Goal: Communication & Community: Answer question/provide support

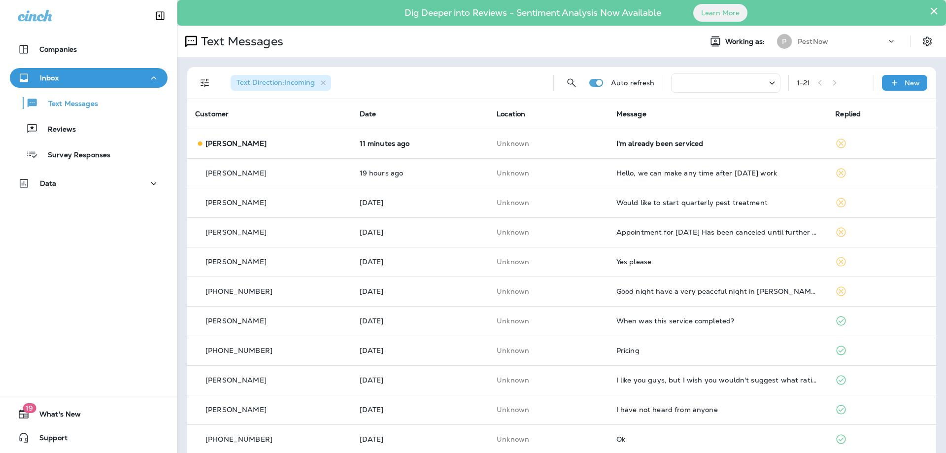
click at [402, 84] on div "Text Direction : Incoming" at bounding box center [384, 83] width 323 height 32
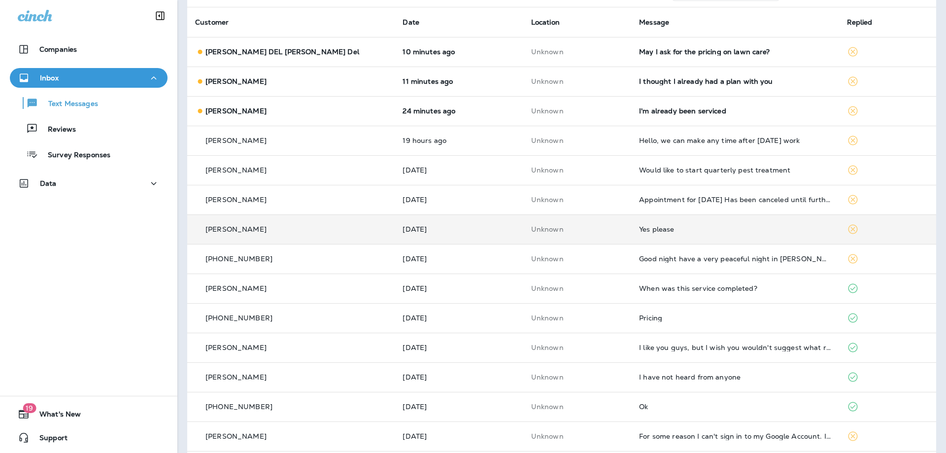
scroll to position [99, 0]
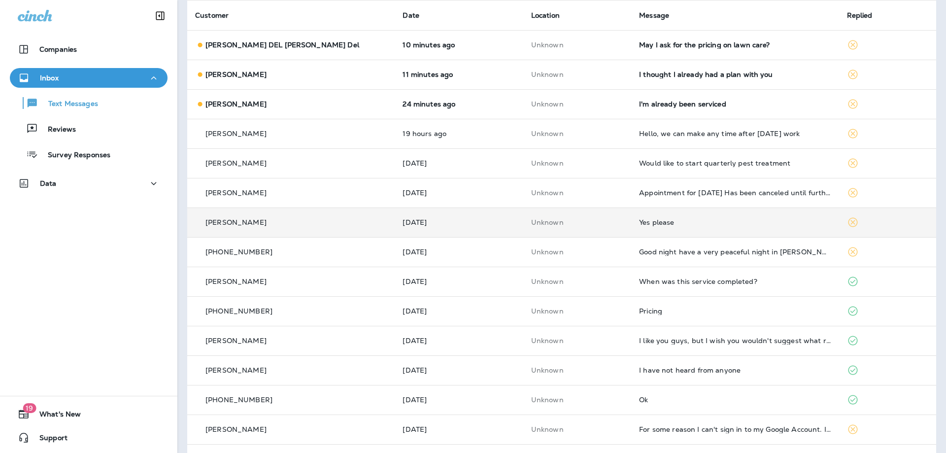
click at [659, 227] on td "Yes please" at bounding box center [734, 222] width 207 height 30
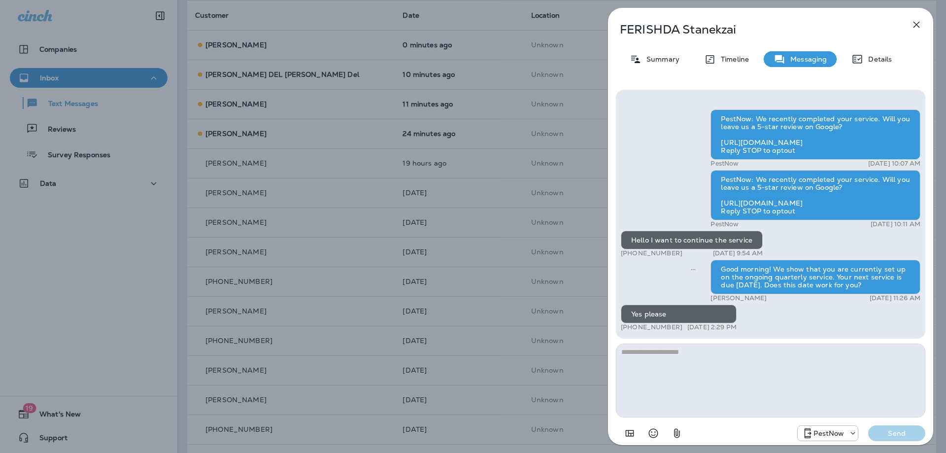
click at [919, 25] on icon "button" at bounding box center [916, 25] width 12 height 12
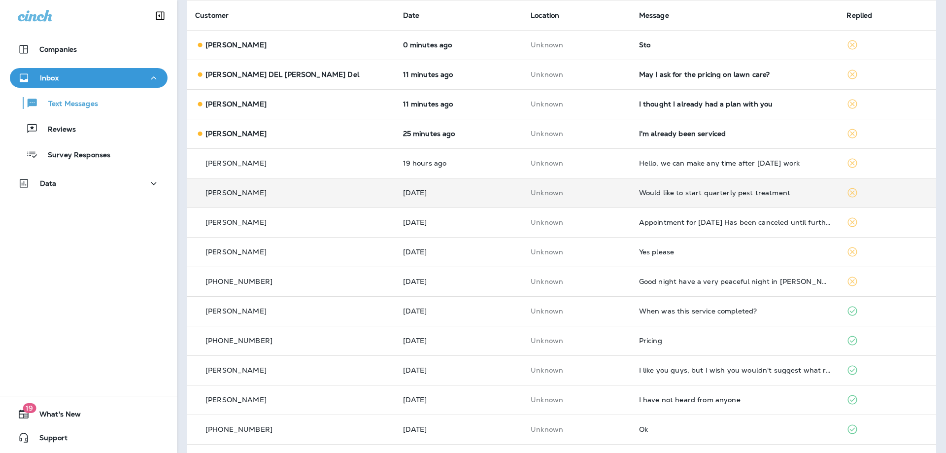
click at [711, 192] on div "Would like to start quarterly pest treatment" at bounding box center [735, 193] width 192 height 8
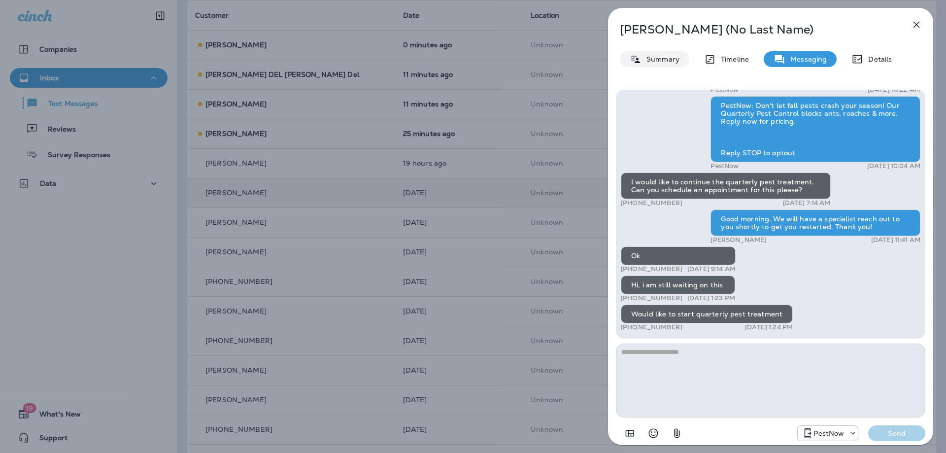
click at [665, 58] on p "Summary" at bounding box center [660, 59] width 38 height 8
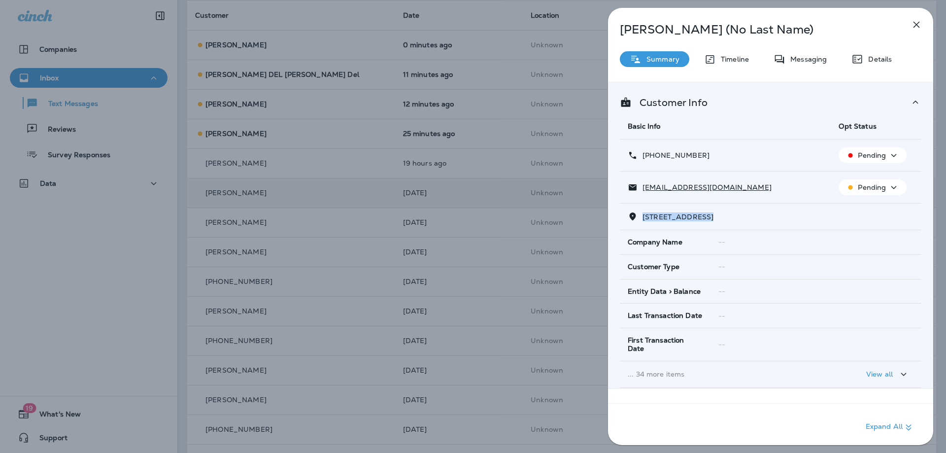
drag, startPoint x: 705, startPoint y: 217, endPoint x: 641, endPoint y: 220, distance: 64.1
click at [641, 220] on p "13615 COPPER RIDGE DRIVE HERNDON, VA 20171" at bounding box center [675, 217] width 76 height 8
copy span "13615 COPPER RID"
click at [805, 65] on div "Messaging" at bounding box center [799, 59] width 73 height 16
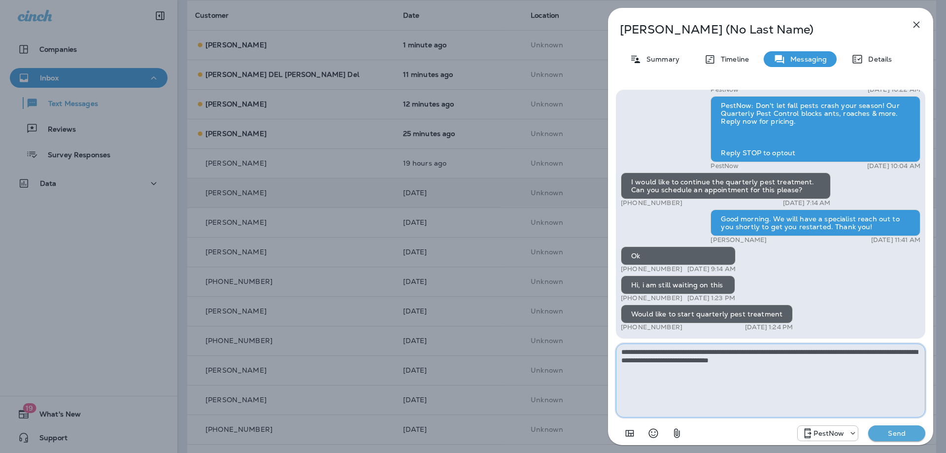
type textarea "**********"
click at [898, 434] on p "Send" at bounding box center [896, 433] width 41 height 9
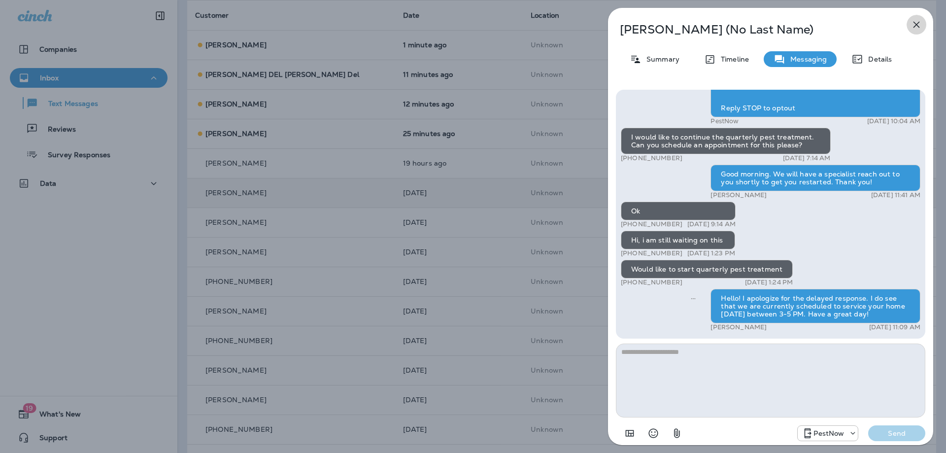
click at [916, 19] on icon "button" at bounding box center [916, 25] width 12 height 12
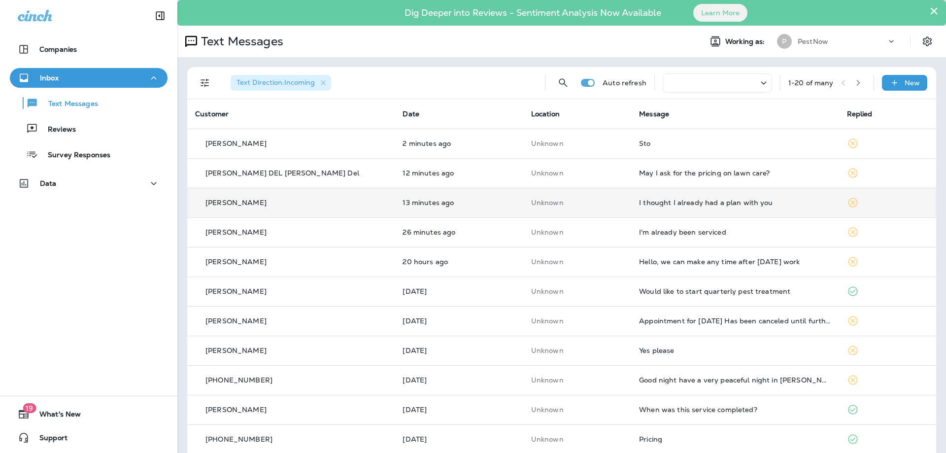
scroll to position [49, 0]
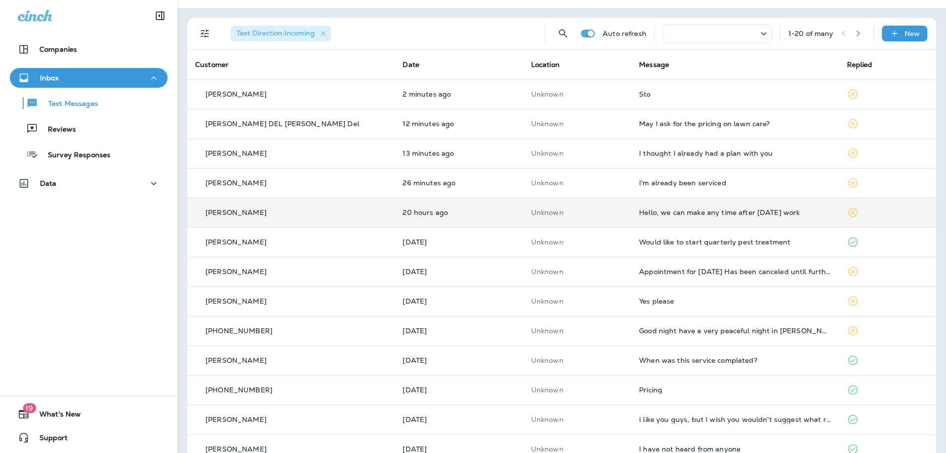
click at [679, 212] on div "Hello, we can make any time after [DATE] work" at bounding box center [735, 212] width 192 height 8
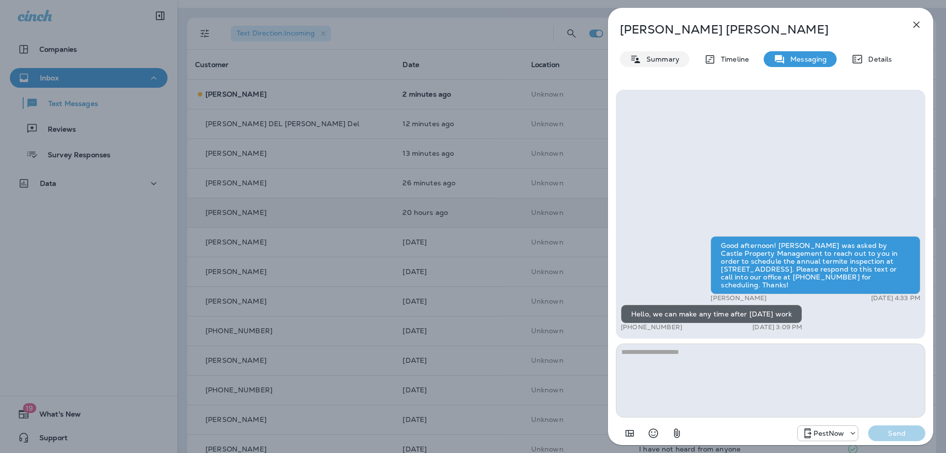
click at [658, 60] on p "Summary" at bounding box center [660, 59] width 38 height 8
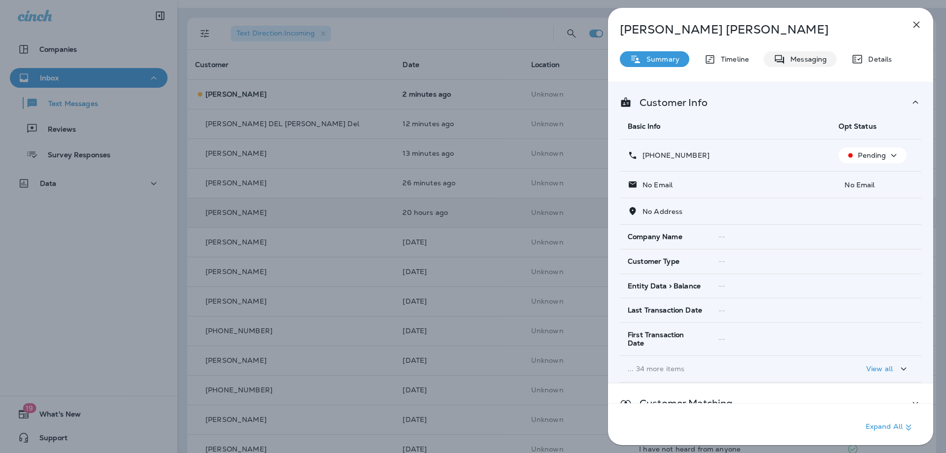
click at [794, 60] on p "Messaging" at bounding box center [805, 59] width 41 height 8
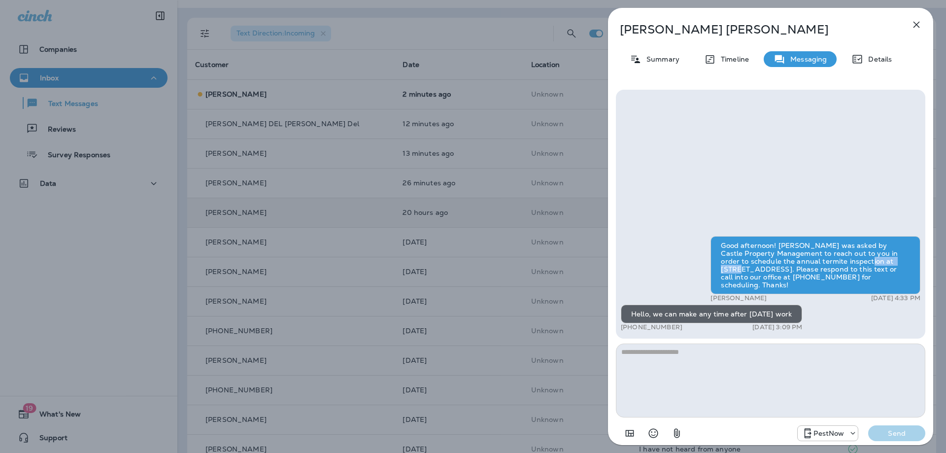
drag, startPoint x: 874, startPoint y: 271, endPoint x: 828, endPoint y: 268, distance: 46.4
click at [828, 268] on div "Good afternoon! [PERSON_NAME] was asked by Castle Property Management to reach …" at bounding box center [815, 265] width 210 height 58
copy div "7646 Huntma"
drag, startPoint x: 725, startPoint y: 374, endPoint x: 730, endPoint y: 369, distance: 7.0
click at [727, 372] on textarea at bounding box center [770, 380] width 309 height 74
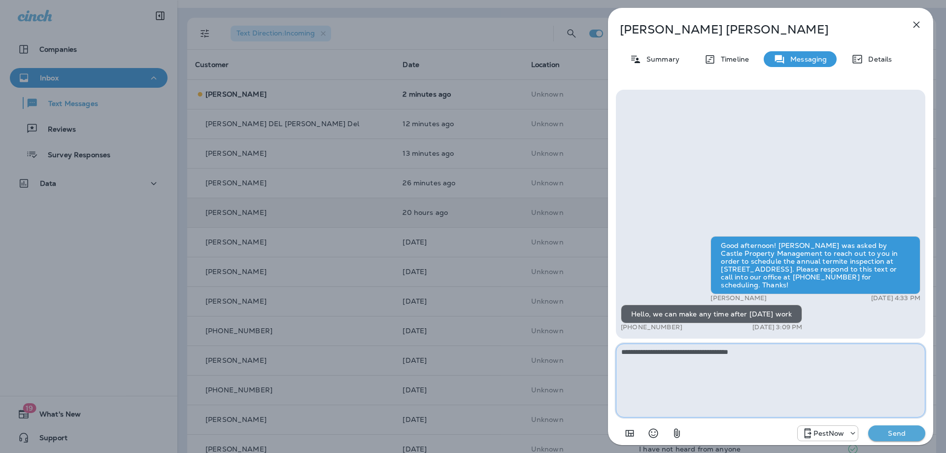
type textarea "**********"
click at [887, 430] on p "Send" at bounding box center [896, 433] width 41 height 9
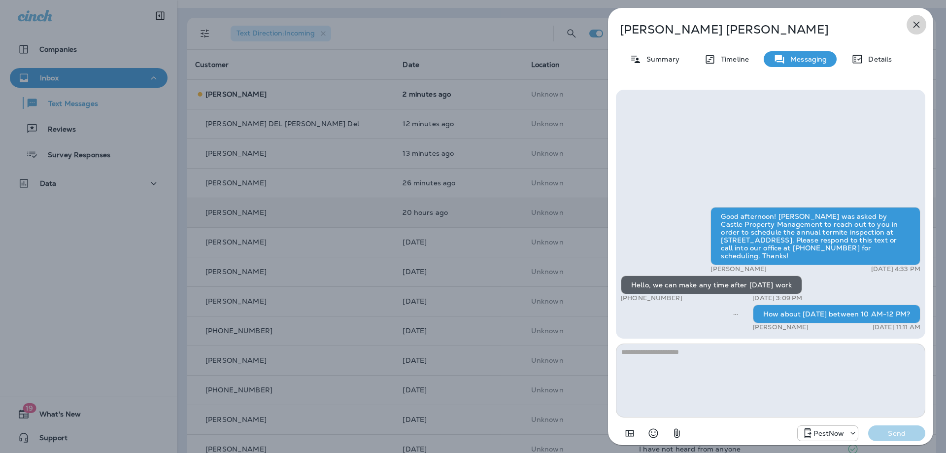
click at [917, 23] on icon "button" at bounding box center [916, 25] width 12 height 12
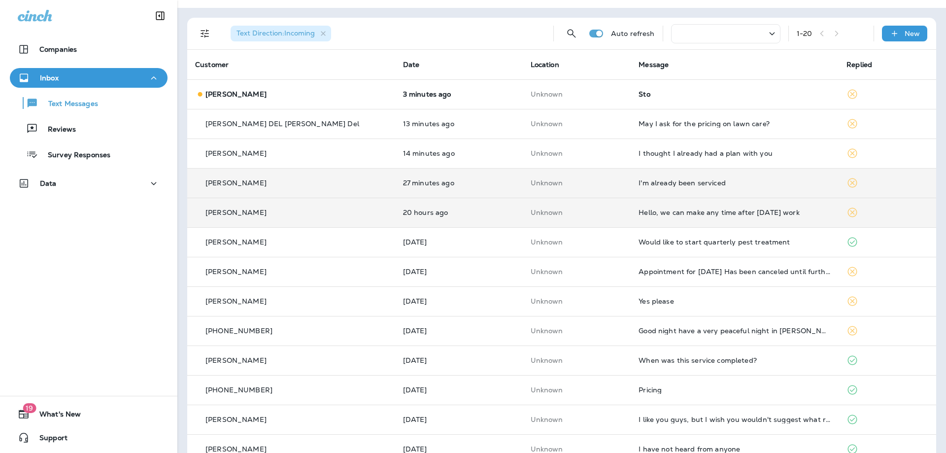
click at [691, 183] on div "I'm already been serviced" at bounding box center [734, 183] width 192 height 8
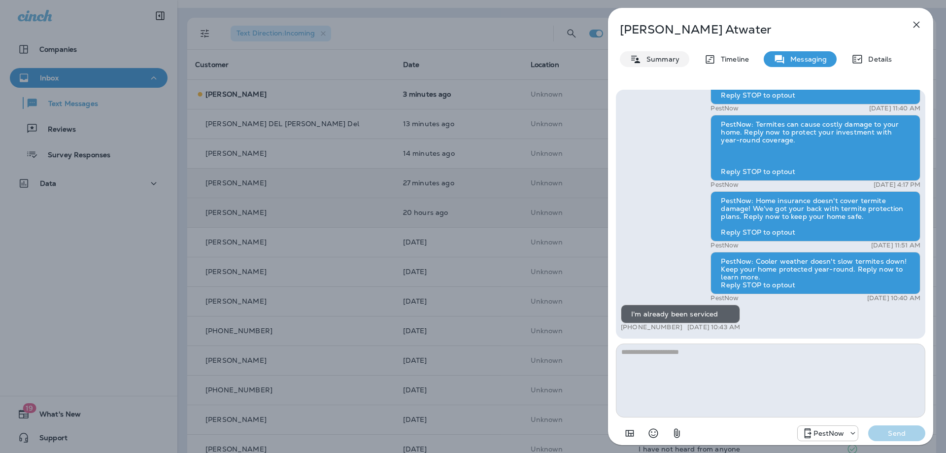
click at [642, 54] on div "Summary" at bounding box center [654, 59] width 69 height 16
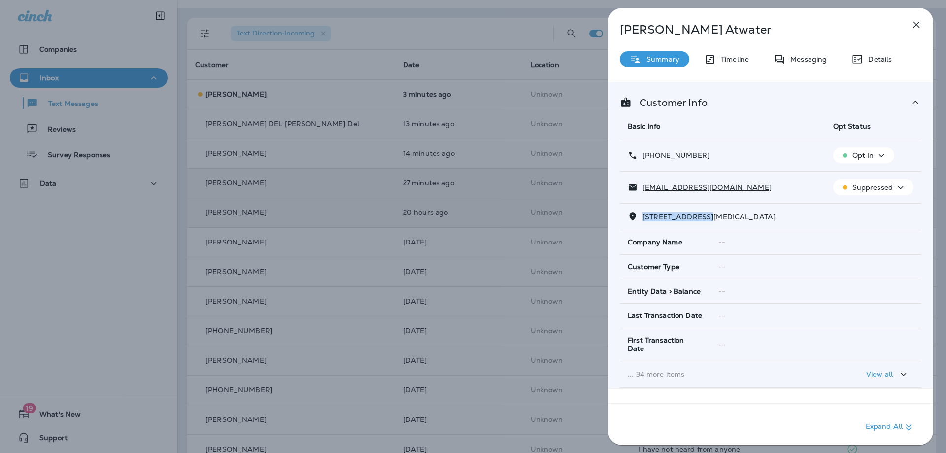
drag, startPoint x: 706, startPoint y: 214, endPoint x: 642, endPoint y: 218, distance: 64.1
click at [642, 218] on p "[STREET_ADDRESS][MEDICAL_DATA]" at bounding box center [706, 217] width 138 height 8
copy span "11028 [MEDICAL_DATA] RID"
click at [790, 63] on div "Messaging" at bounding box center [799, 59] width 73 height 16
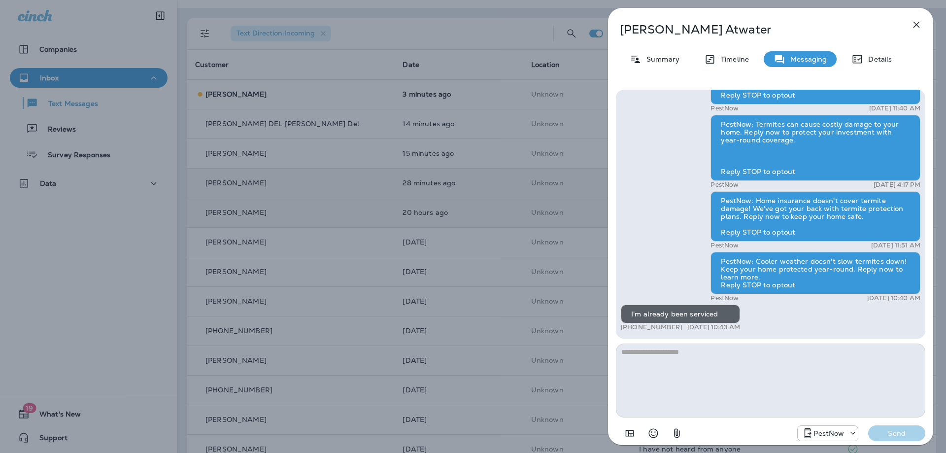
click at [739, 364] on textarea at bounding box center [770, 380] width 309 height 74
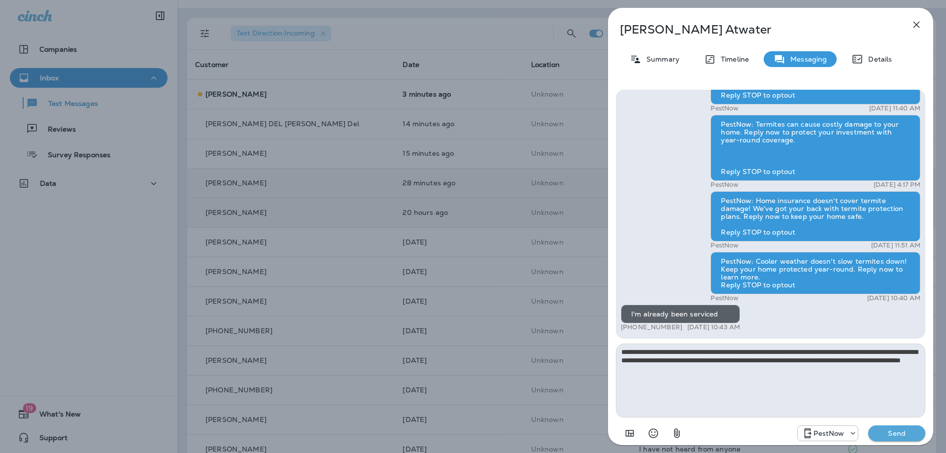
type textarea "**********"
click at [906, 427] on button "Send" at bounding box center [896, 433] width 57 height 16
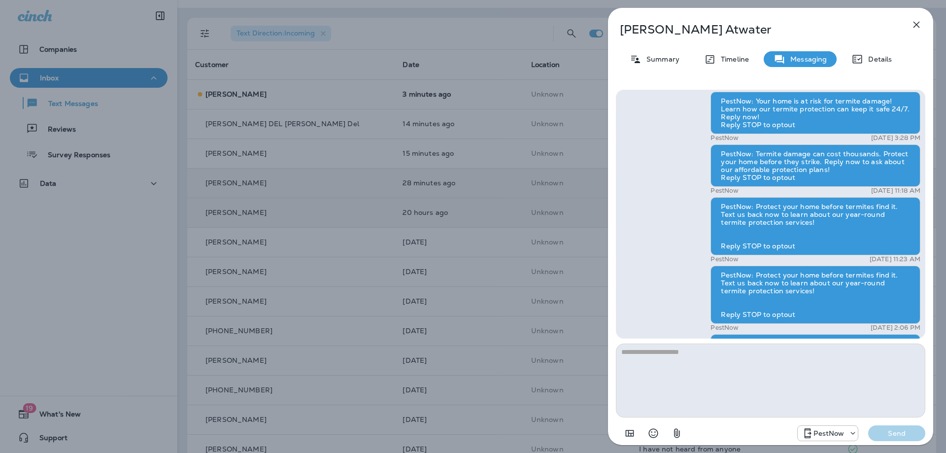
scroll to position [-367, 0]
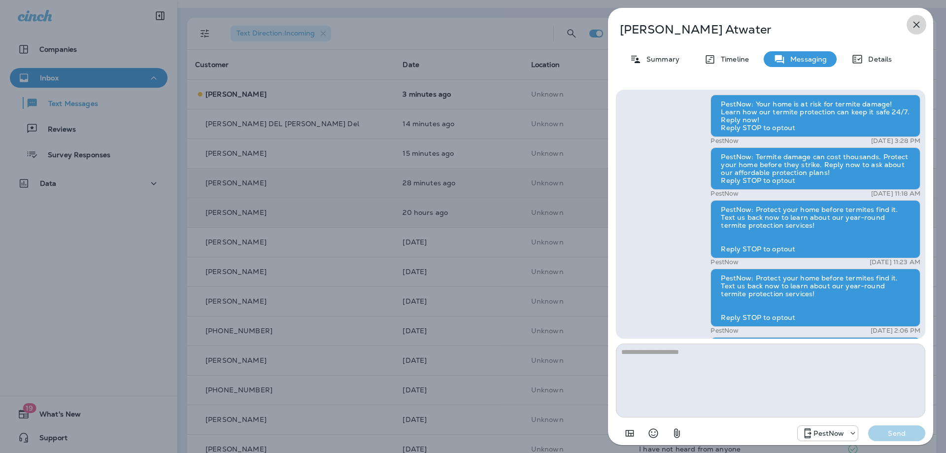
click at [914, 28] on icon "button" at bounding box center [916, 25] width 12 height 12
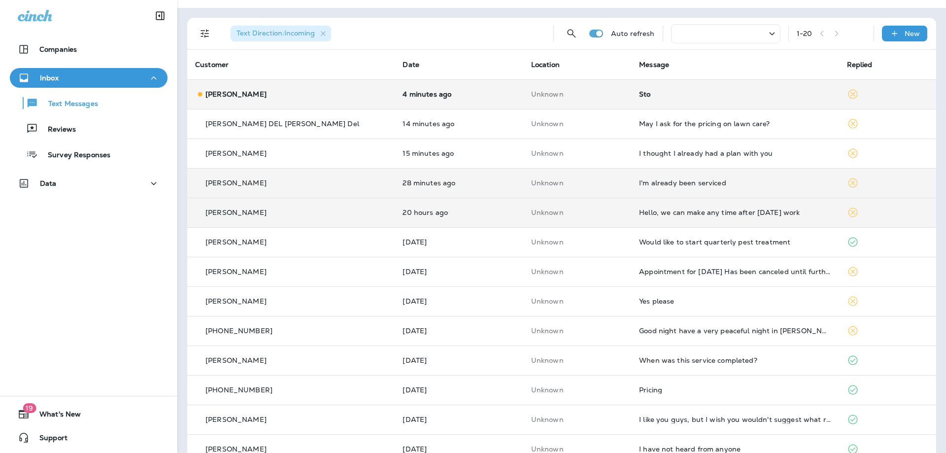
click at [719, 96] on div "Sto" at bounding box center [735, 94] width 192 height 8
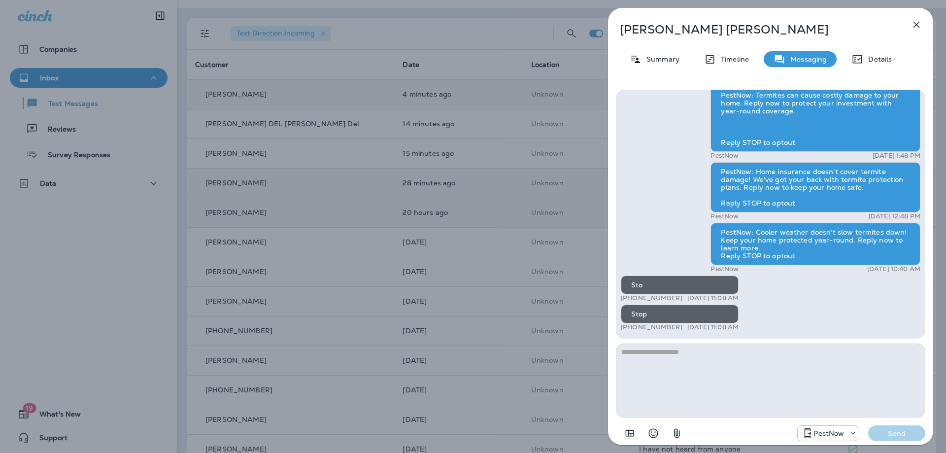
click at [646, 58] on p "Summary" at bounding box center [660, 59] width 38 height 8
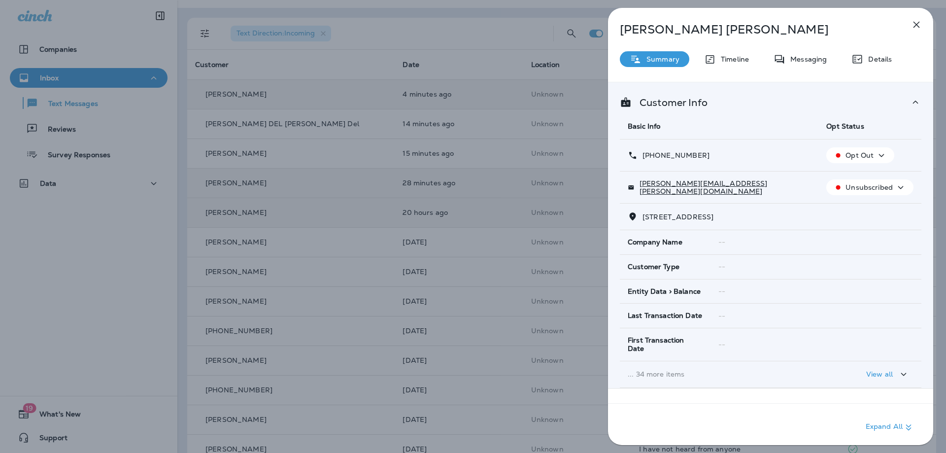
click at [917, 26] on icon "button" at bounding box center [916, 25] width 6 height 6
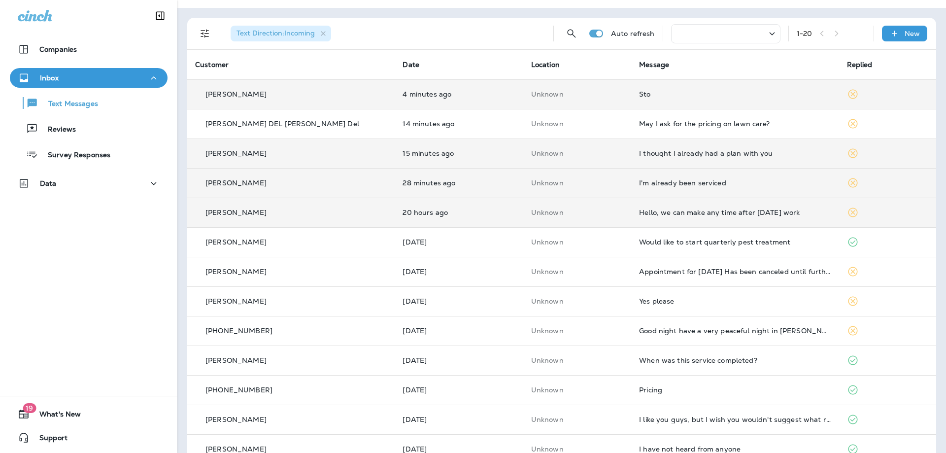
click at [772, 150] on div "I thought I already had a plan with you" at bounding box center [735, 153] width 192 height 8
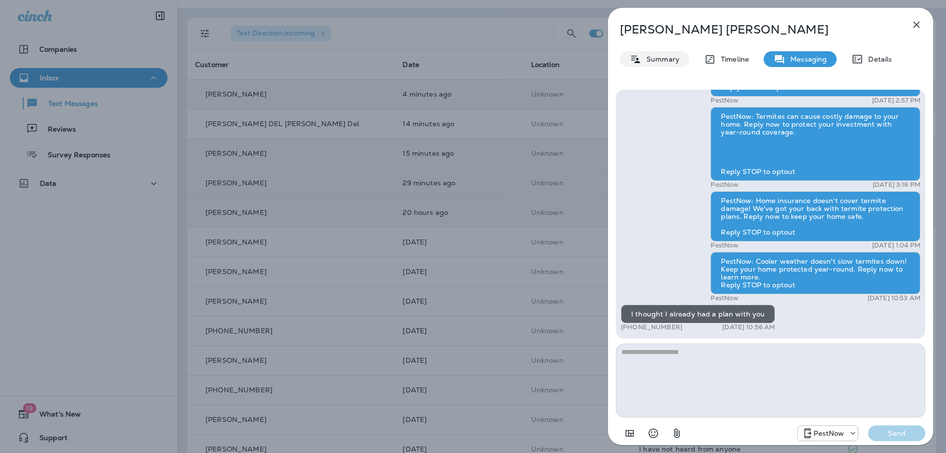
click at [648, 60] on p "Summary" at bounding box center [660, 59] width 38 height 8
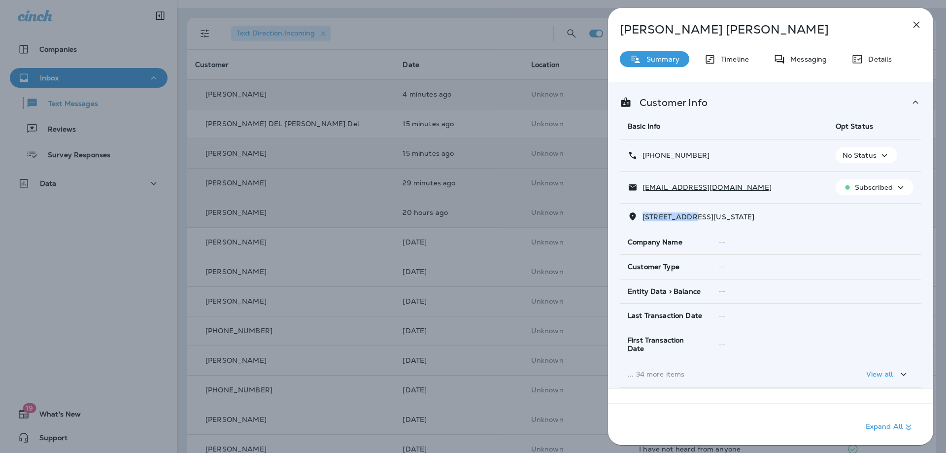
drag, startPoint x: 695, startPoint y: 214, endPoint x: 644, endPoint y: 217, distance: 50.8
click at [644, 217] on span "[STREET_ADDRESS][US_STATE]" at bounding box center [698, 216] width 112 height 9
copy span "[STREET_ADDRESS]"
click at [915, 23] on icon "button" at bounding box center [916, 25] width 6 height 6
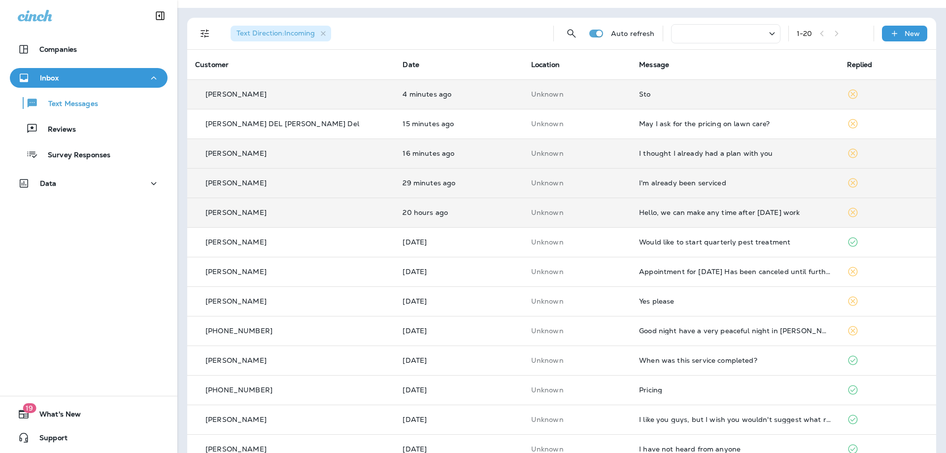
click at [696, 185] on div "I'm already been serviced" at bounding box center [735, 183] width 192 height 8
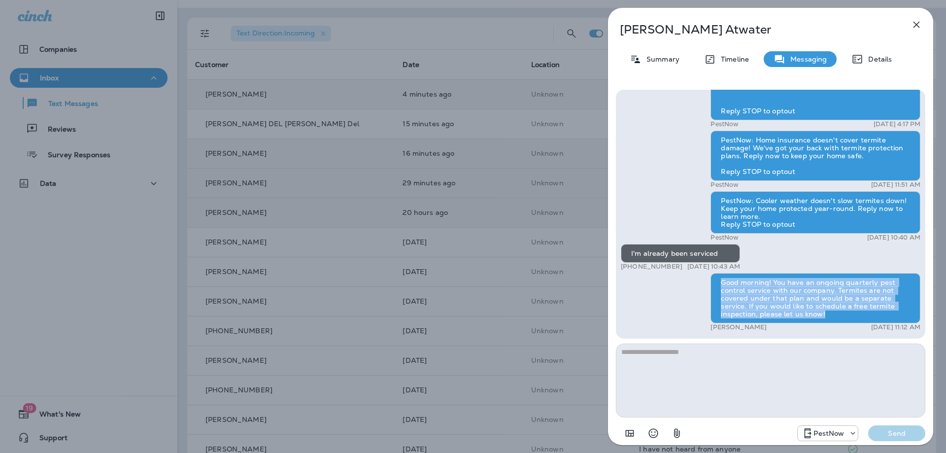
drag, startPoint x: 722, startPoint y: 280, endPoint x: 835, endPoint y: 322, distance: 120.6
click at [835, 322] on div "Good morning! You have an ongoing quarterly pest control service with our compa…" at bounding box center [815, 298] width 210 height 50
copy div "Good morning! You have an ongoing quarterly pest control service with our compa…"
click at [919, 22] on icon "button" at bounding box center [916, 25] width 6 height 6
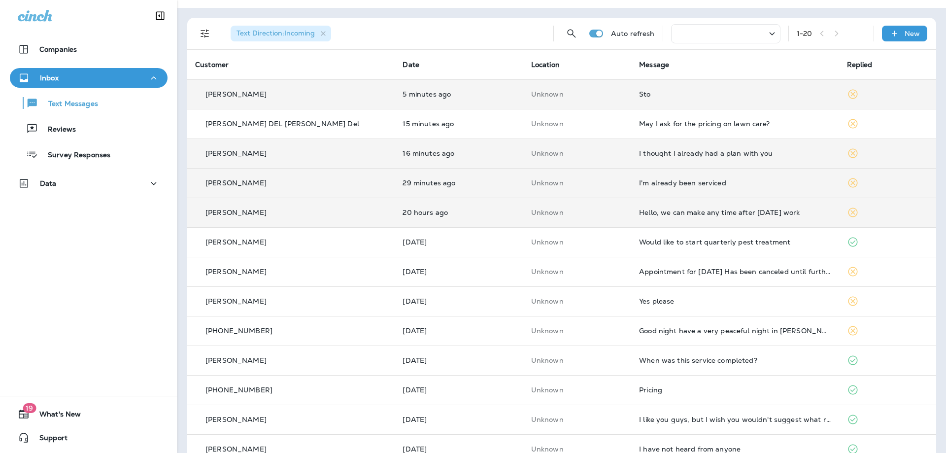
click at [720, 150] on div "I thought I already had a plan with you" at bounding box center [735, 153] width 192 height 8
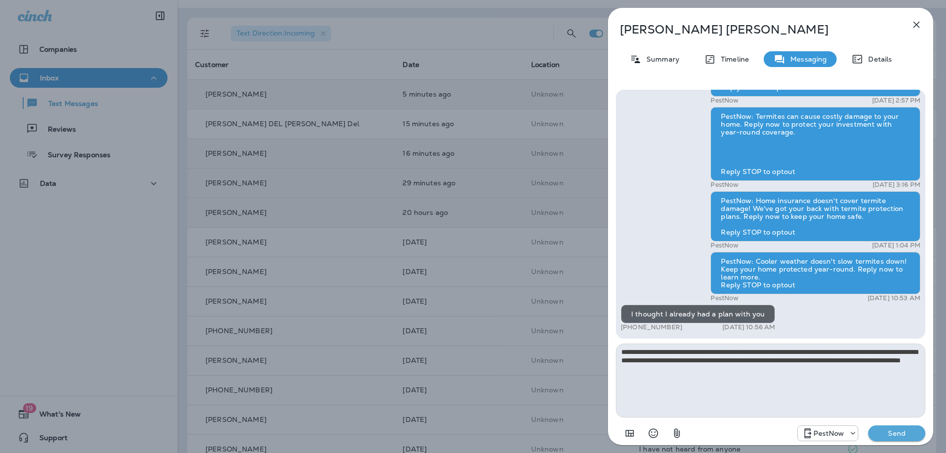
type textarea "**********"
click at [890, 434] on p "Send" at bounding box center [896, 433] width 41 height 9
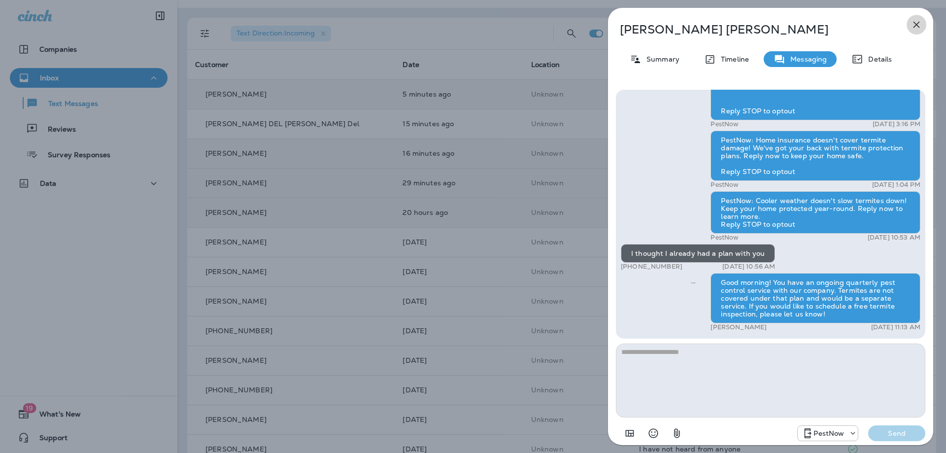
click at [917, 20] on icon "button" at bounding box center [916, 25] width 12 height 12
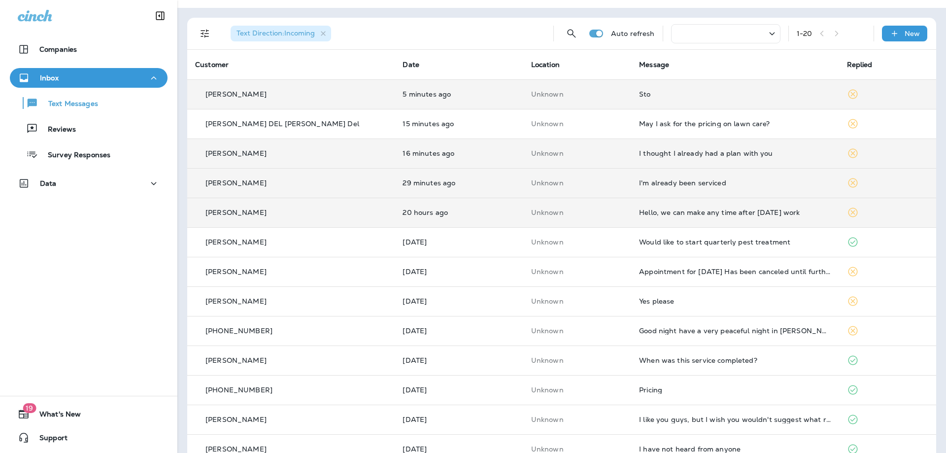
click at [679, 124] on div "May I ask for the pricing on lawn care?" at bounding box center [735, 124] width 192 height 8
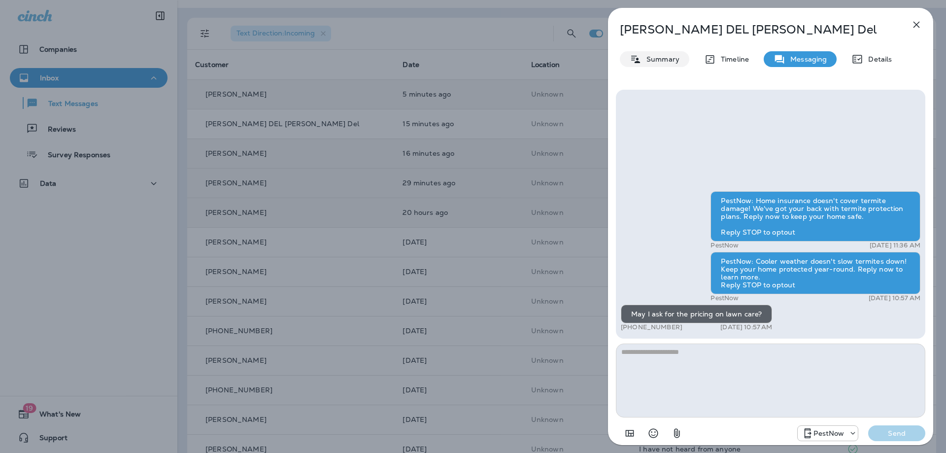
click at [651, 57] on p "Summary" at bounding box center [660, 59] width 38 height 8
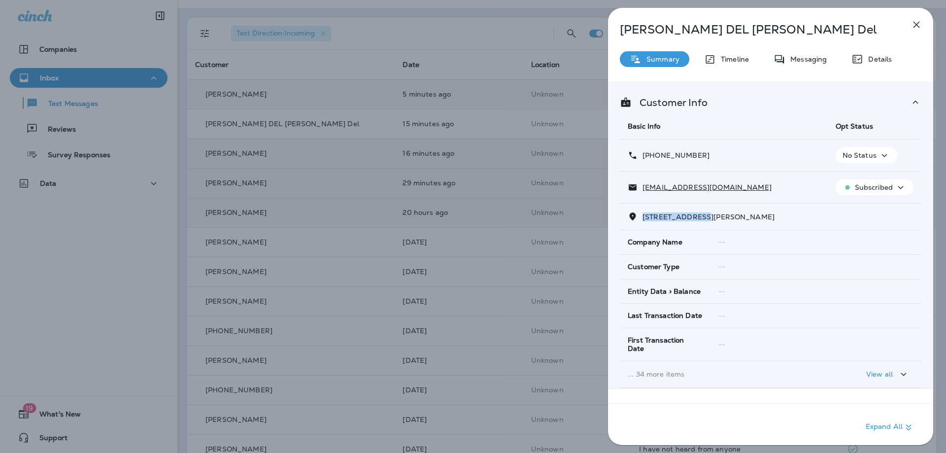
drag, startPoint x: 707, startPoint y: 218, endPoint x: 643, endPoint y: 220, distance: 64.6
click at [643, 220] on span "[STREET_ADDRESS][PERSON_NAME]" at bounding box center [708, 216] width 132 height 9
copy span "546 [PERSON_NAME] T"
click at [917, 23] on icon "button" at bounding box center [916, 25] width 12 height 12
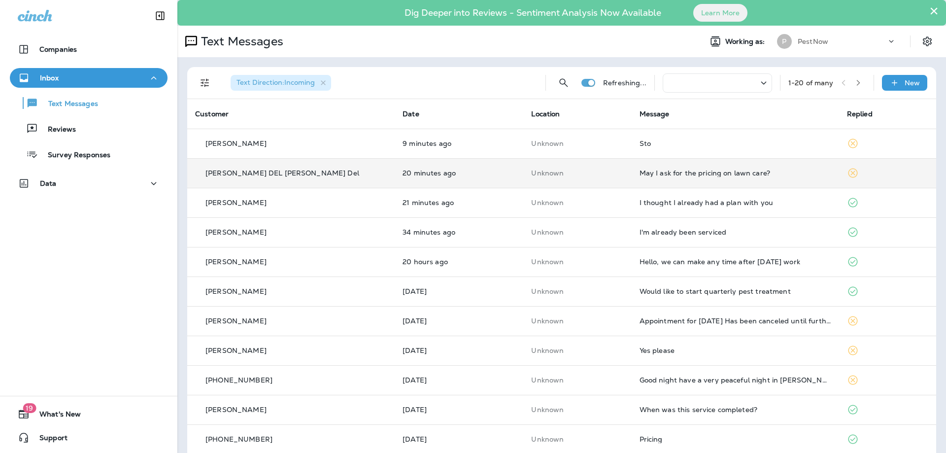
click at [682, 176] on div "May I ask for the pricing on lawn care?" at bounding box center [735, 173] width 192 height 8
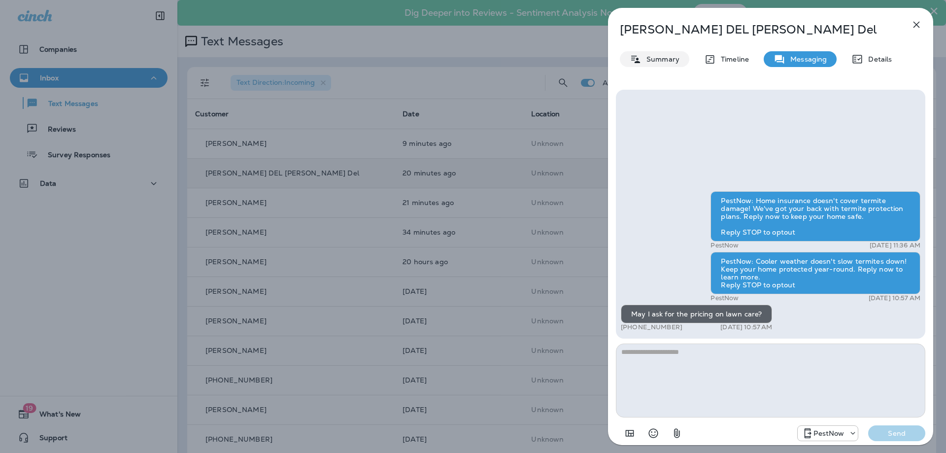
click at [671, 61] on p "Summary" at bounding box center [660, 59] width 38 height 8
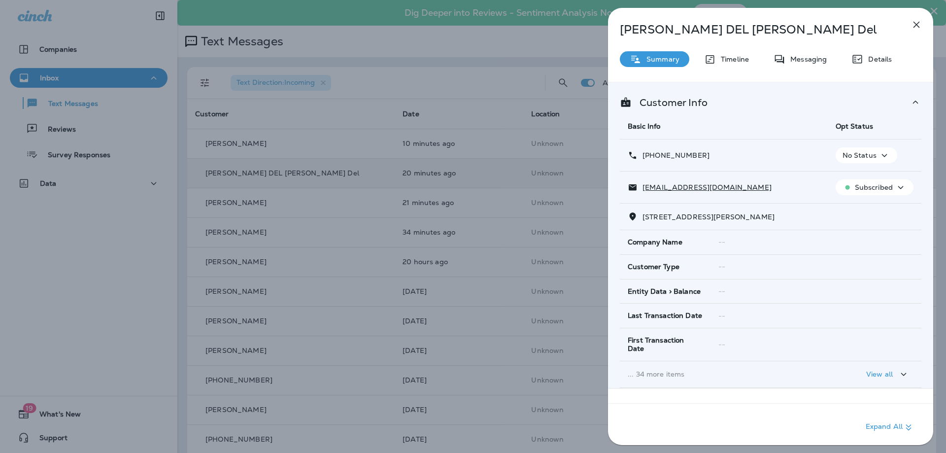
drag, startPoint x: 644, startPoint y: 218, endPoint x: 856, endPoint y: 223, distance: 212.3
click at [856, 223] on td "[STREET_ADDRESS][PERSON_NAME]" at bounding box center [770, 216] width 301 height 27
copy span "[STREET_ADDRESS][PERSON_NAME]"
click at [811, 59] on p "Messaging" at bounding box center [805, 59] width 41 height 8
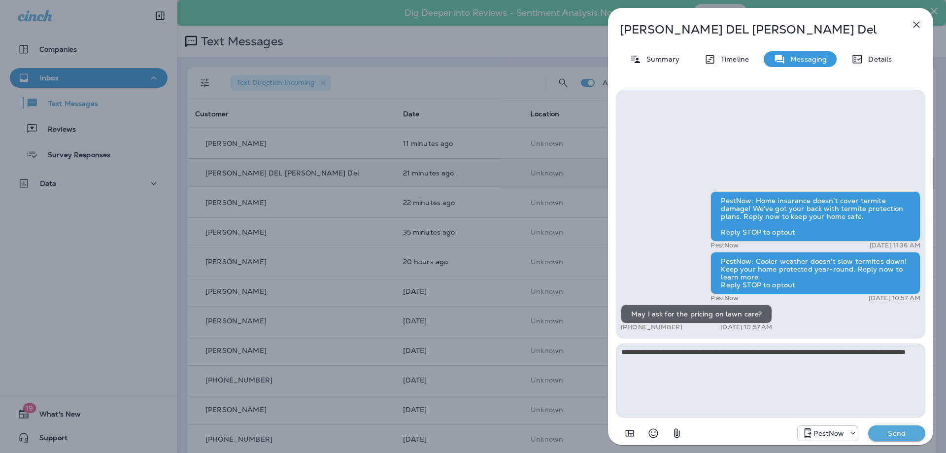
type textarea "**********"
click at [879, 426] on button "Send" at bounding box center [896, 433] width 57 height 16
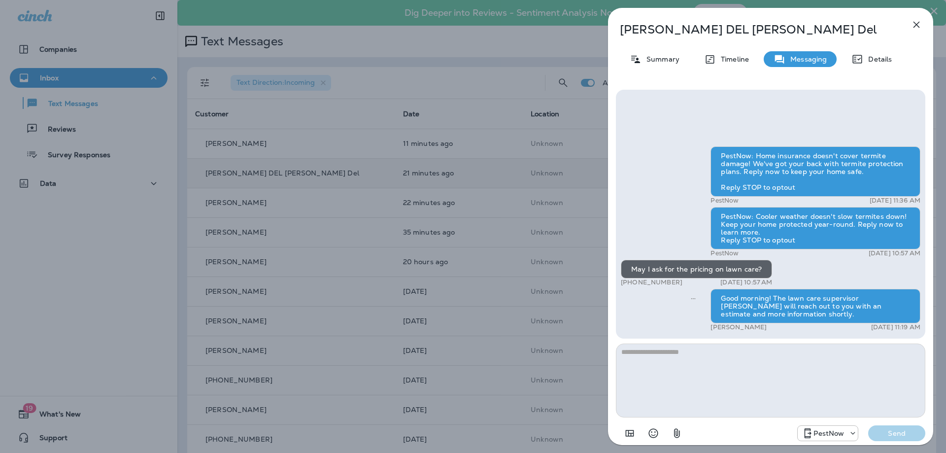
click at [914, 22] on icon "button" at bounding box center [916, 25] width 6 height 6
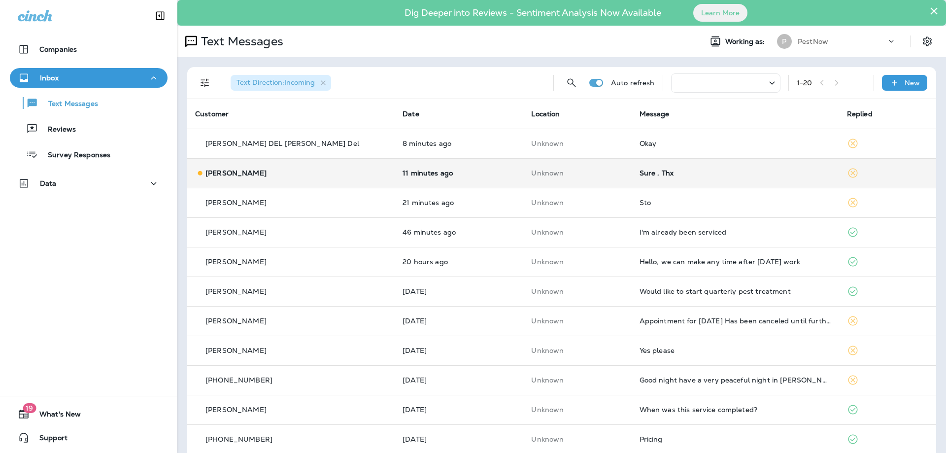
click at [693, 171] on div "Sure . Thx" at bounding box center [735, 173] width 192 height 8
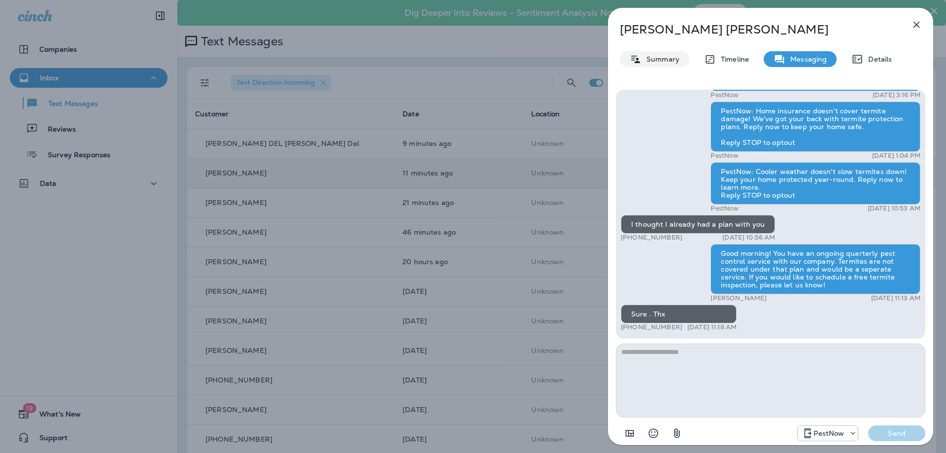
click at [651, 56] on p "Summary" at bounding box center [660, 59] width 38 height 8
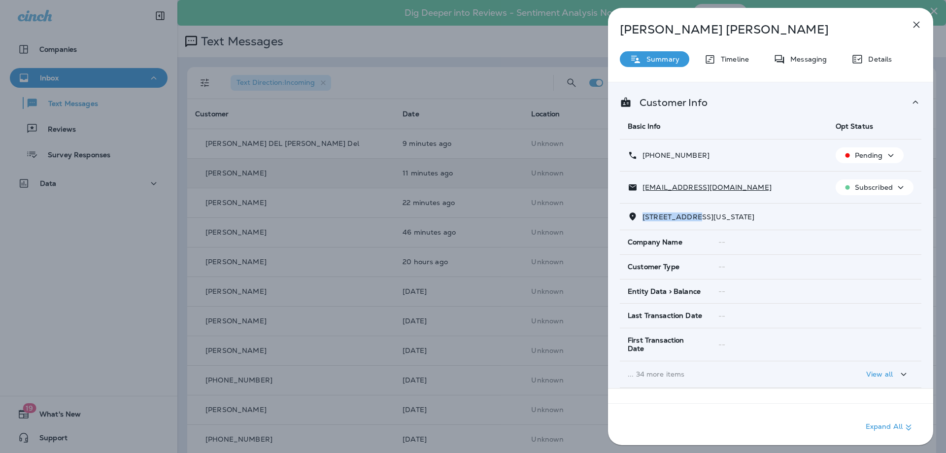
drag, startPoint x: 696, startPoint y: 216, endPoint x: 640, endPoint y: 216, distance: 56.2
click at [640, 216] on p "[STREET_ADDRESS][US_STATE]" at bounding box center [695, 217] width 117 height 8
copy span "4900 W STREET"
click at [805, 56] on p "Messaging" at bounding box center [805, 59] width 41 height 8
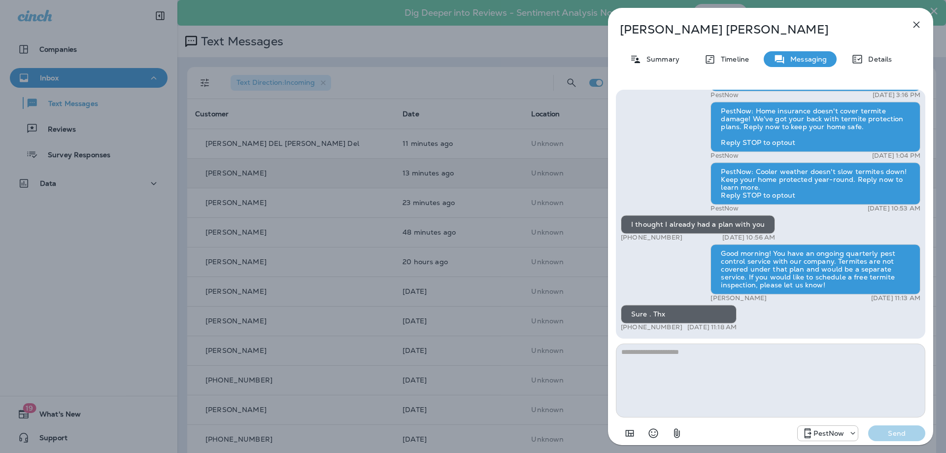
click at [720, 373] on textarea at bounding box center [770, 380] width 309 height 74
type textarea "**********"
click at [903, 430] on p "Send" at bounding box center [896, 433] width 41 height 9
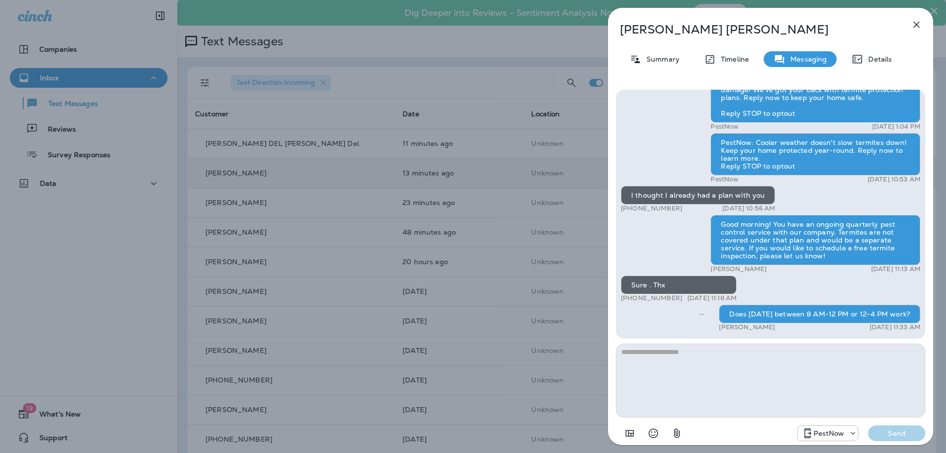
click at [920, 27] on icon "button" at bounding box center [916, 25] width 12 height 12
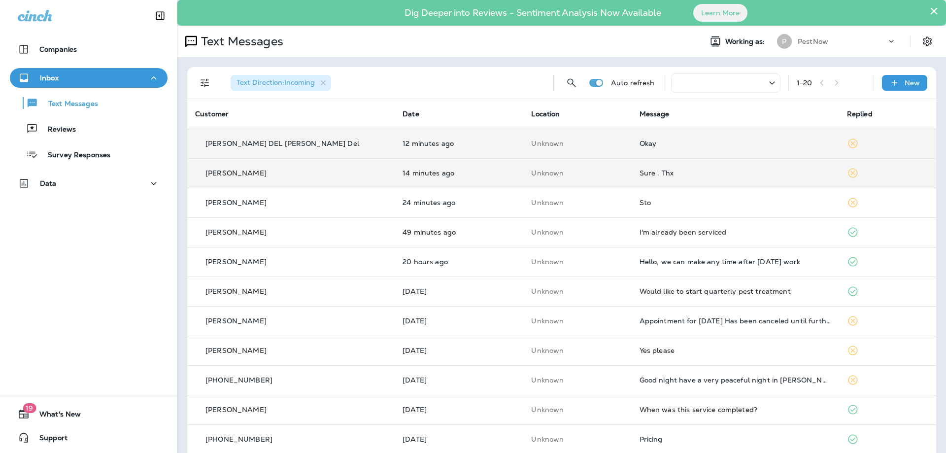
click at [679, 141] on div "Okay" at bounding box center [735, 143] width 192 height 8
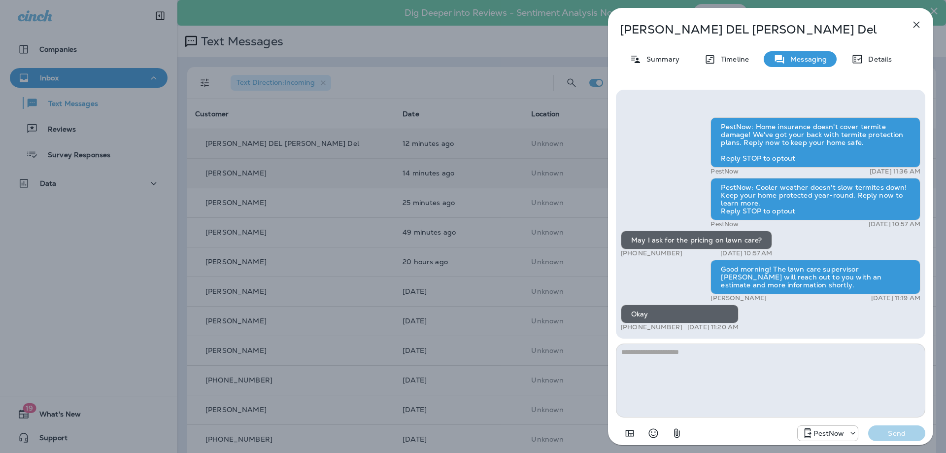
click at [732, 402] on textarea at bounding box center [770, 380] width 309 height 74
type textarea "**********"
click at [893, 438] on button "Send" at bounding box center [896, 433] width 57 height 16
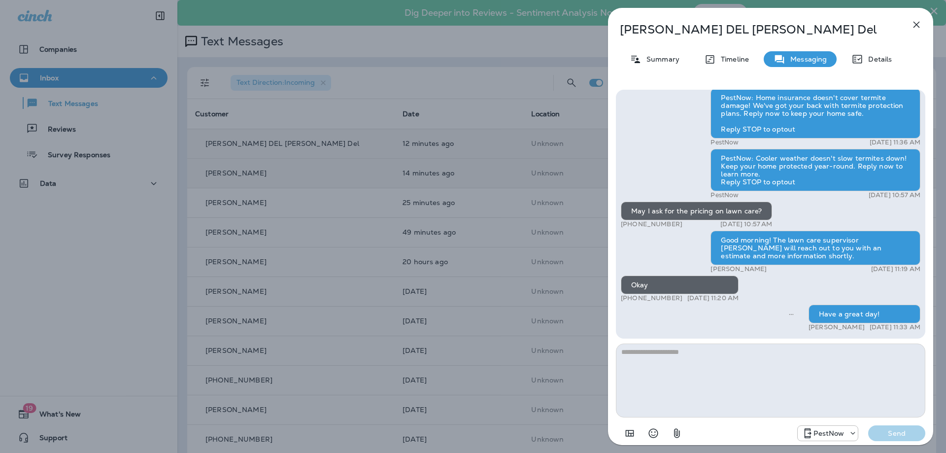
drag, startPoint x: 916, startPoint y: 22, endPoint x: 669, endPoint y: 199, distance: 303.5
click at [916, 23] on icon "button" at bounding box center [916, 25] width 12 height 12
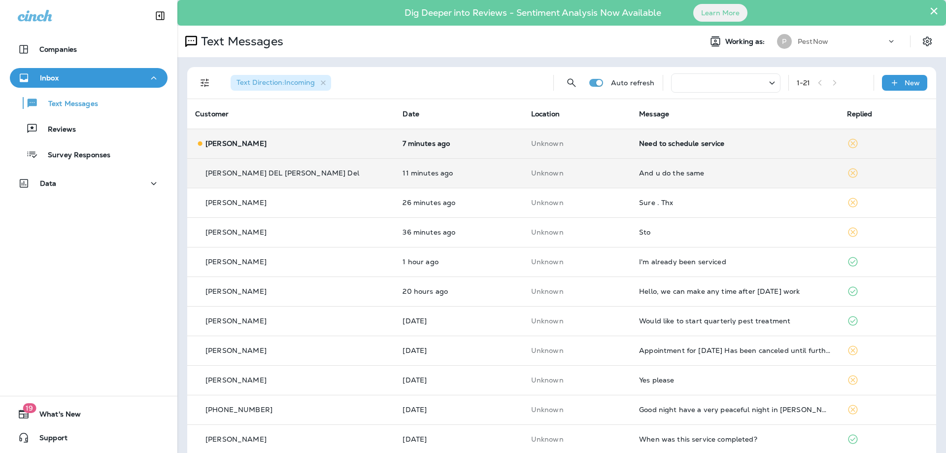
click at [687, 175] on div "And u do the same" at bounding box center [735, 173] width 192 height 8
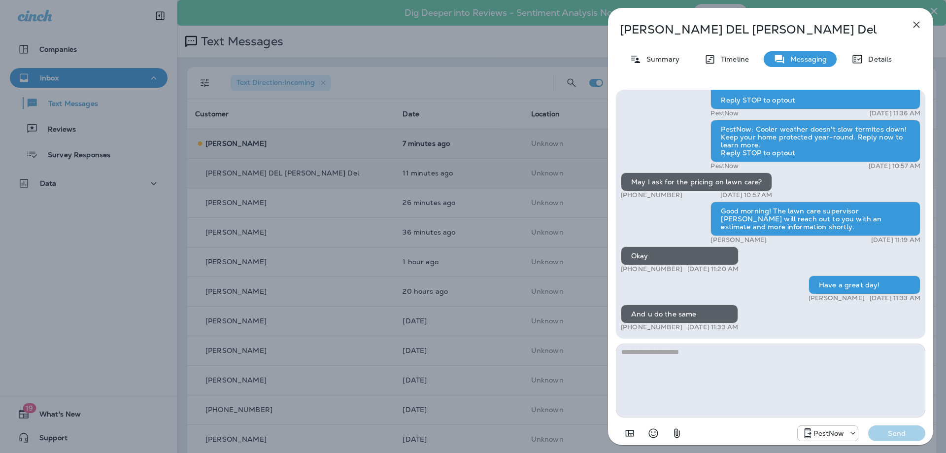
click at [921, 21] on icon "button" at bounding box center [916, 25] width 12 height 12
